Goal: Find specific page/section: Find specific page/section

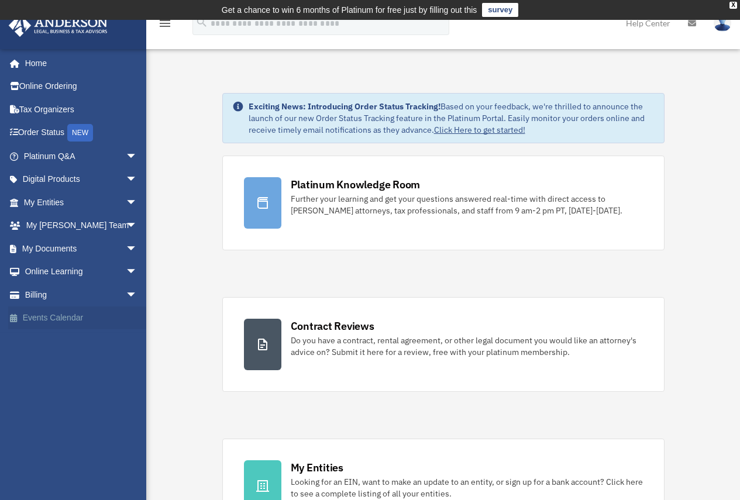
click at [46, 314] on link "Events Calendar" at bounding box center [81, 318] width 147 height 23
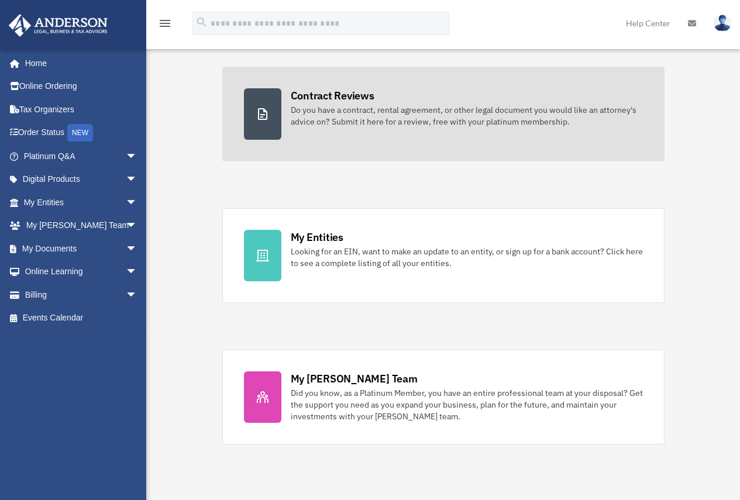
scroll to position [234, 0]
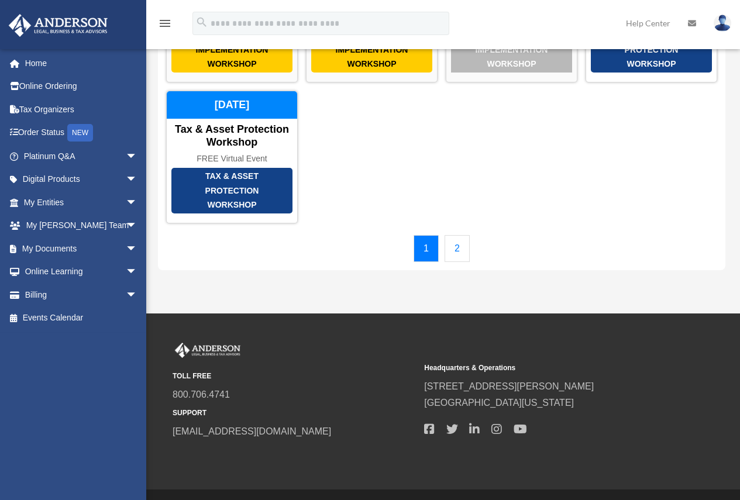
scroll to position [214, 0]
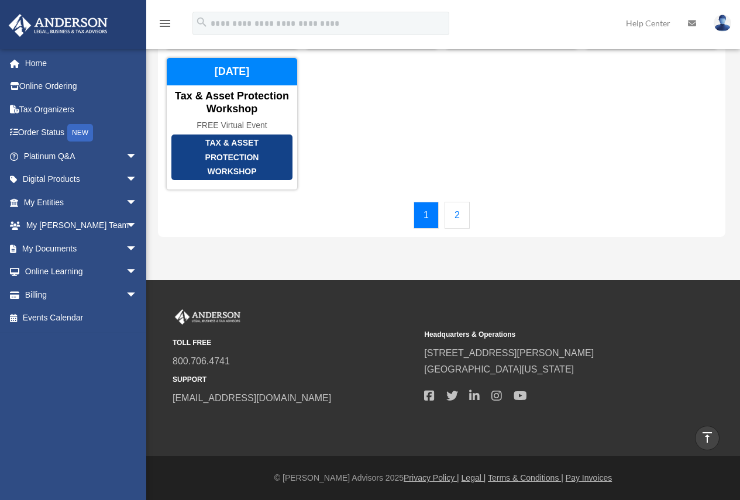
click at [459, 222] on link "2" at bounding box center [457, 215] width 25 height 27
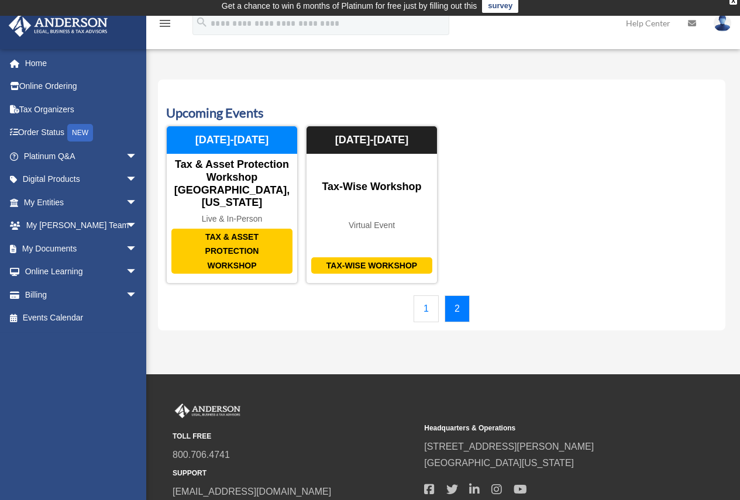
scroll to position [0, 0]
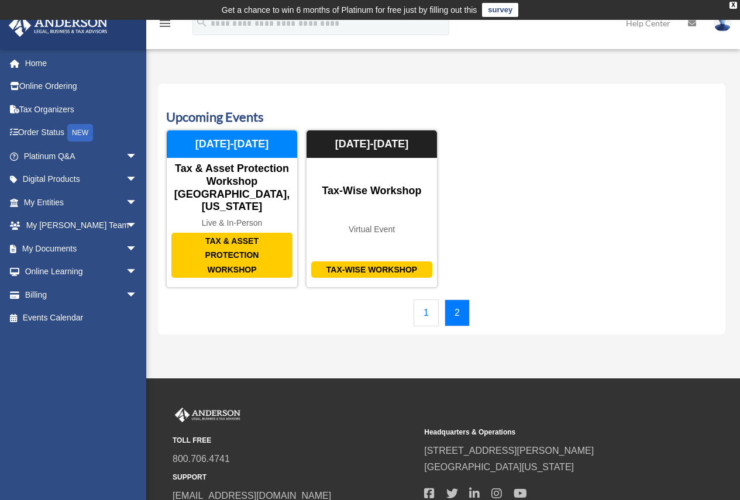
click at [422, 303] on link "1" at bounding box center [426, 313] width 25 height 27
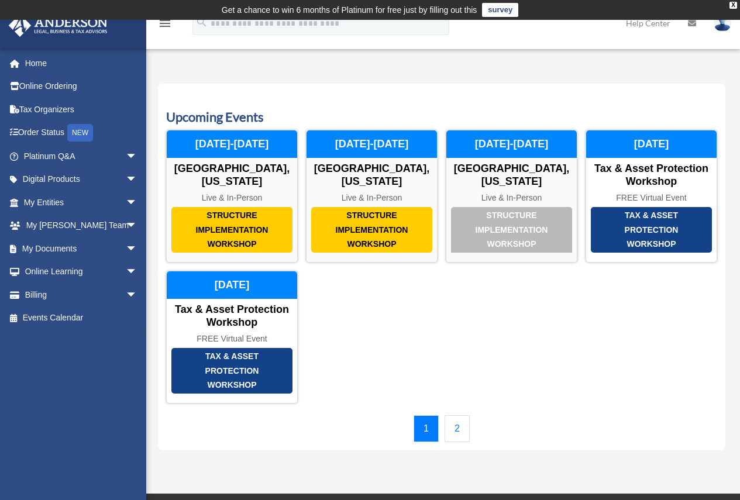
click at [458, 434] on link "2" at bounding box center [457, 428] width 25 height 27
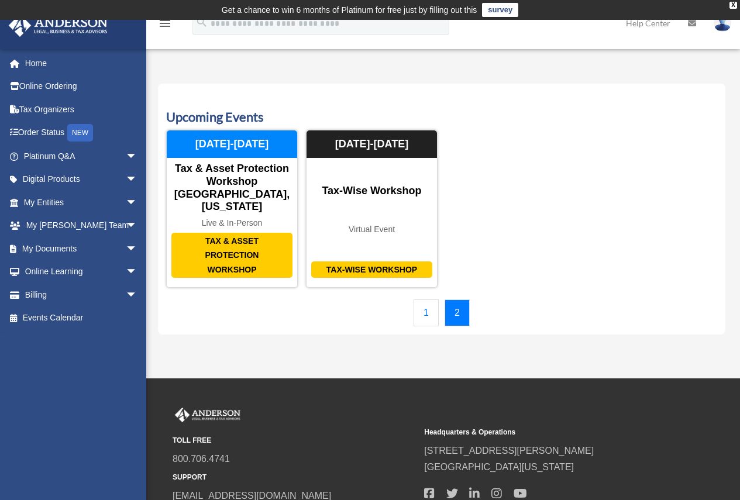
click at [429, 304] on link "1" at bounding box center [426, 313] width 25 height 27
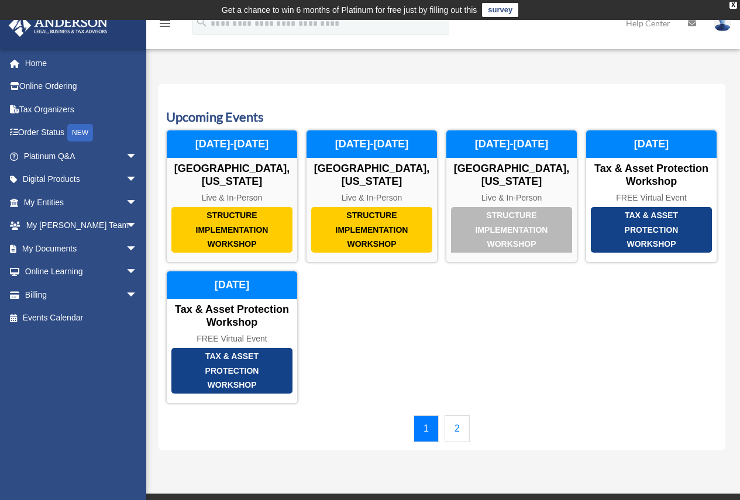
click at [458, 432] on link "2" at bounding box center [457, 428] width 25 height 27
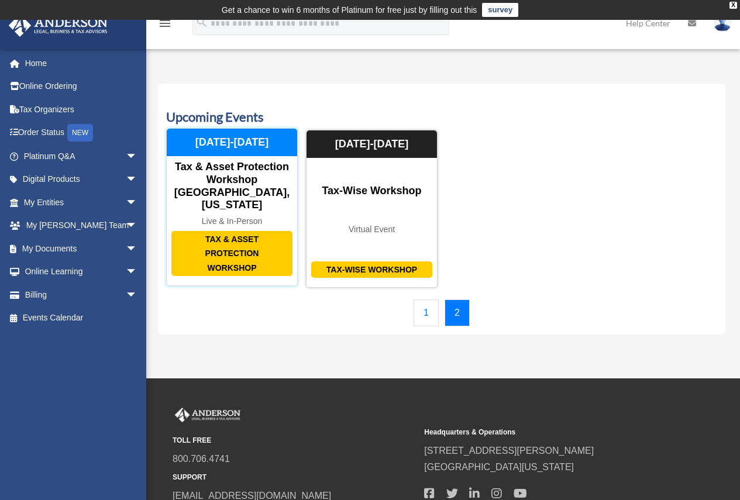
click at [239, 233] on div "Tax & Asset Protection Workshop" at bounding box center [231, 254] width 121 height 46
